Goal: Find specific page/section: Find specific page/section

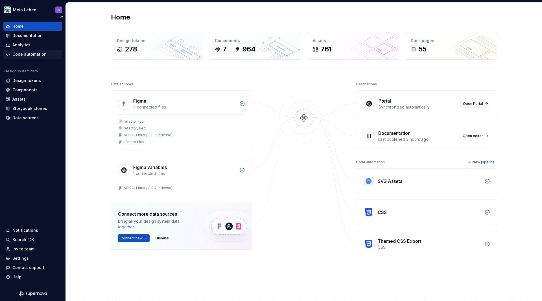
click at [28, 55] on div "Code automation" at bounding box center [29, 54] width 34 height 6
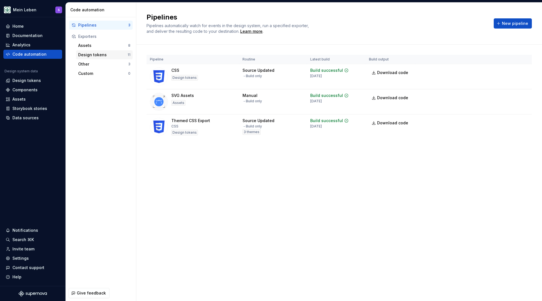
click at [98, 54] on div "Design tokens" at bounding box center [102, 55] width 49 height 6
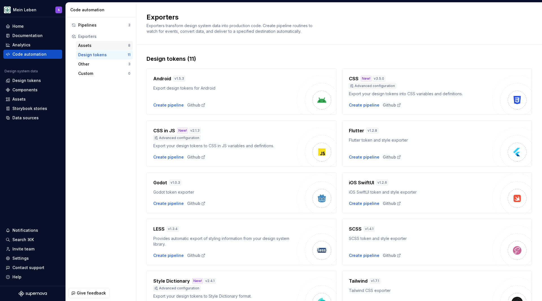
click at [99, 45] on div "Assets" at bounding box center [103, 46] width 50 height 6
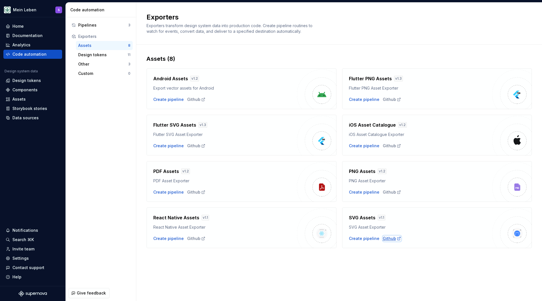
click at [391, 238] on div "Github" at bounding box center [392, 238] width 18 height 6
